Goal: Task Accomplishment & Management: Complete application form

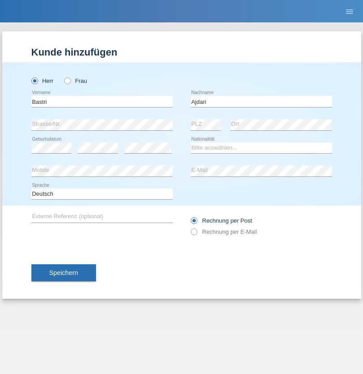
type input "Ajdari"
select select "MK"
select select "C"
select select "01"
select select "02"
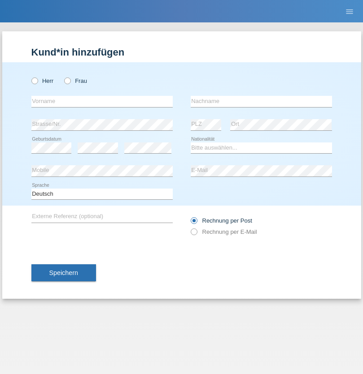
radio input "true"
click at [102, 101] on input "text" at bounding box center [101, 101] width 141 height 11
type input "Raquel Jessica"
click at [261, 101] on input "text" at bounding box center [261, 101] width 141 height 11
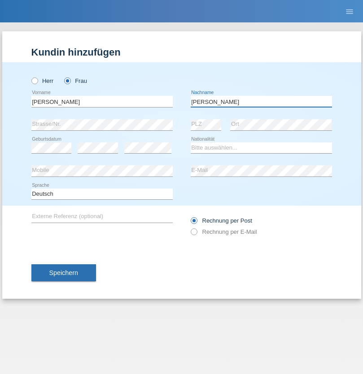
type input "Rodrigues"
select select "PT"
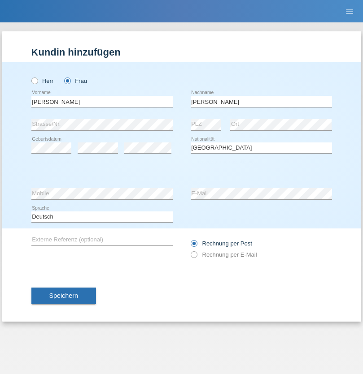
select select "C"
select select "15"
select select "07"
select select "2013"
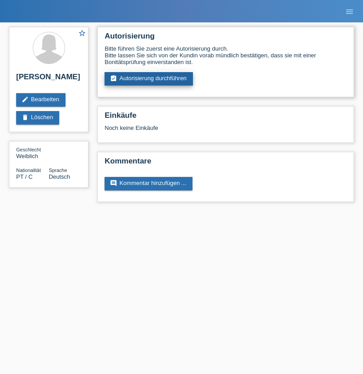
click at [149, 79] on link "assignment_turned_in Autorisierung durchführen" at bounding box center [148, 78] width 88 height 13
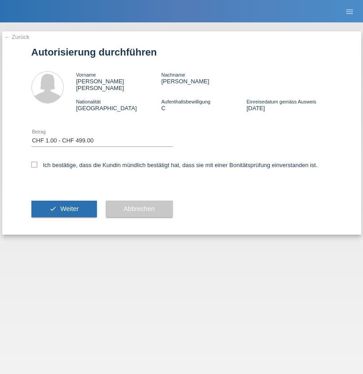
select select "1"
checkbox input "true"
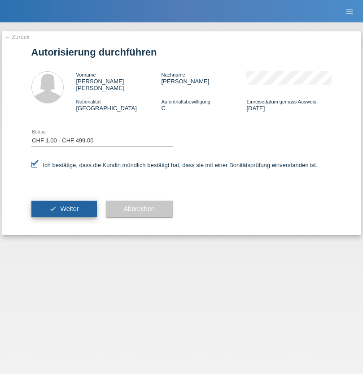
click at [64, 205] on span "Weiter" at bounding box center [69, 208] width 18 height 7
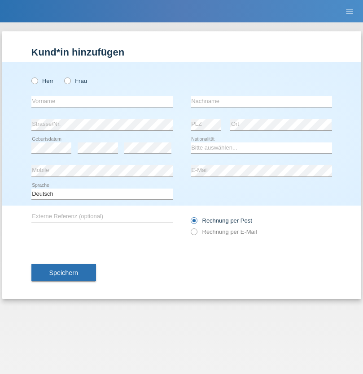
radio input "true"
click at [102, 101] on input "text" at bounding box center [101, 101] width 141 height 11
type input "Denise"
click at [261, 101] on input "text" at bounding box center [261, 101] width 141 height 11
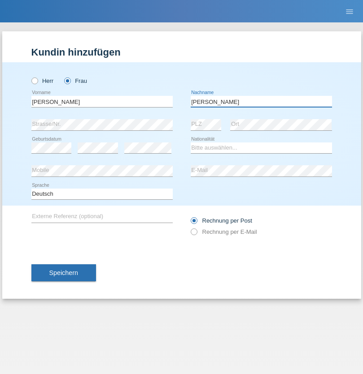
type input "Edward"
select select "CH"
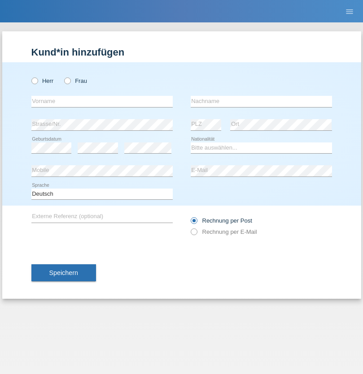
radio input "true"
click at [102, 101] on input "text" at bounding box center [101, 101] width 141 height 11
type input "Luca"
click at [261, 101] on input "text" at bounding box center [261, 101] width 141 height 11
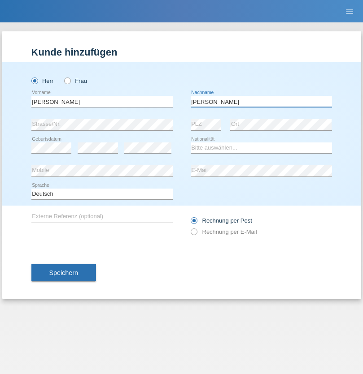
type input "Meier"
select select "CH"
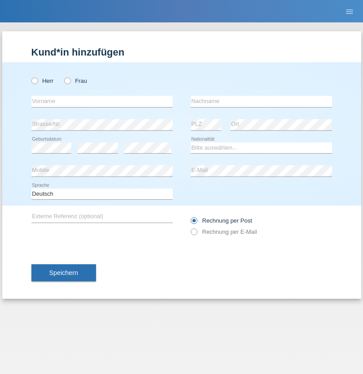
radio input "true"
click at [102, 101] on input "text" at bounding box center [101, 101] width 141 height 11
type input "[PERSON_NAME]"
click at [261, 101] on input "text" at bounding box center [261, 101] width 141 height 11
type input "Selmonaj"
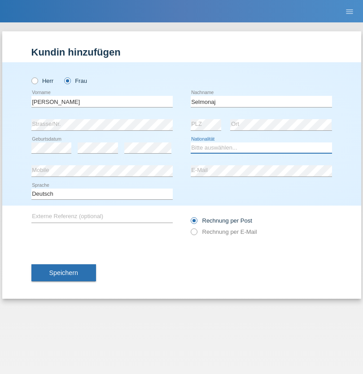
select select "CH"
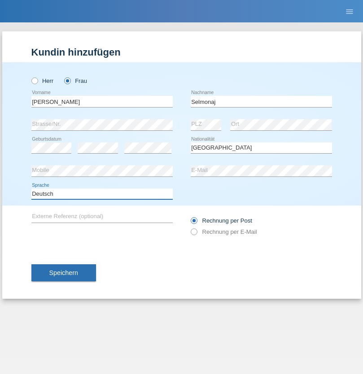
select select "en"
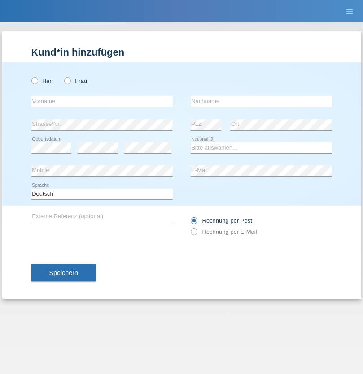
radio input "true"
click at [102, 101] on input "text" at bounding box center [101, 101] width 141 height 11
type input "[PERSON_NAME]"
click at [261, 101] on input "text" at bounding box center [261, 101] width 141 height 11
type input "Mehlhorn"
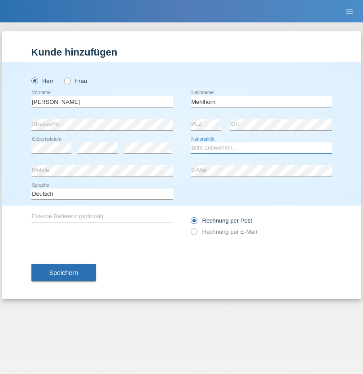
select select "CH"
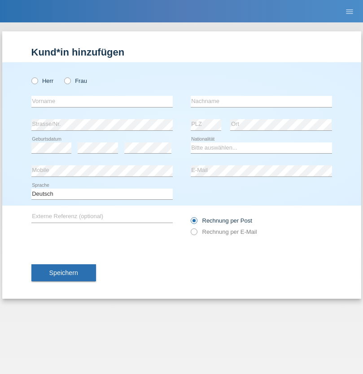
radio input "true"
click at [102, 101] on input "text" at bounding box center [101, 101] width 141 height 11
type input "[PERSON_NAME]"
click at [261, 101] on input "text" at bounding box center [261, 101] width 141 height 11
type input "Papuc"
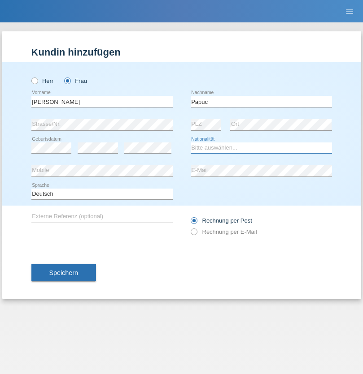
select select "RO"
select select "C"
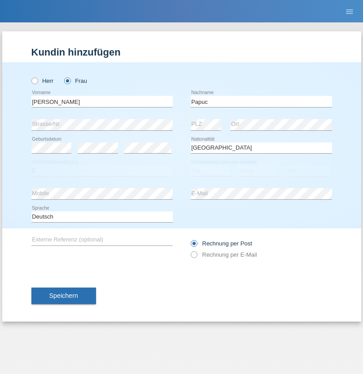
select select "30"
select select "07"
select select "2019"
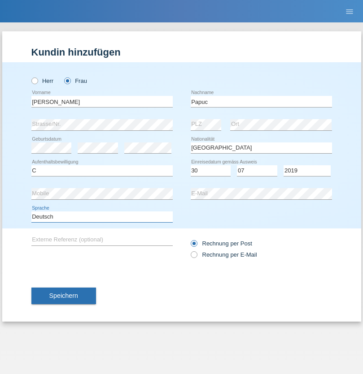
select select "en"
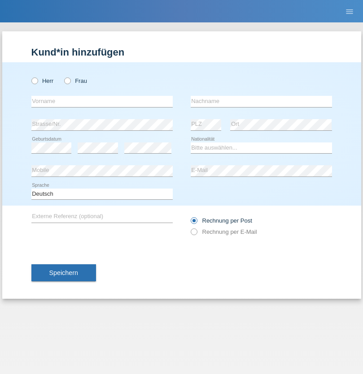
radio input "true"
click at [102, 101] on input "text" at bounding box center [101, 101] width 141 height 11
type input "Dikbaş"
click at [261, 101] on input "text" at bounding box center [261, 101] width 141 height 11
type input "Nuray"
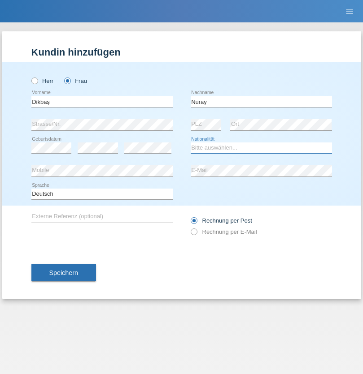
select select "TR"
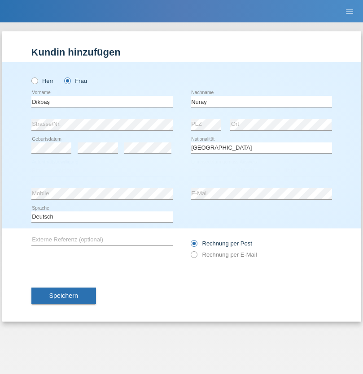
select select "C"
select select "09"
select select "11"
select select "1994"
